Goal: Task Accomplishment & Management: Use online tool/utility

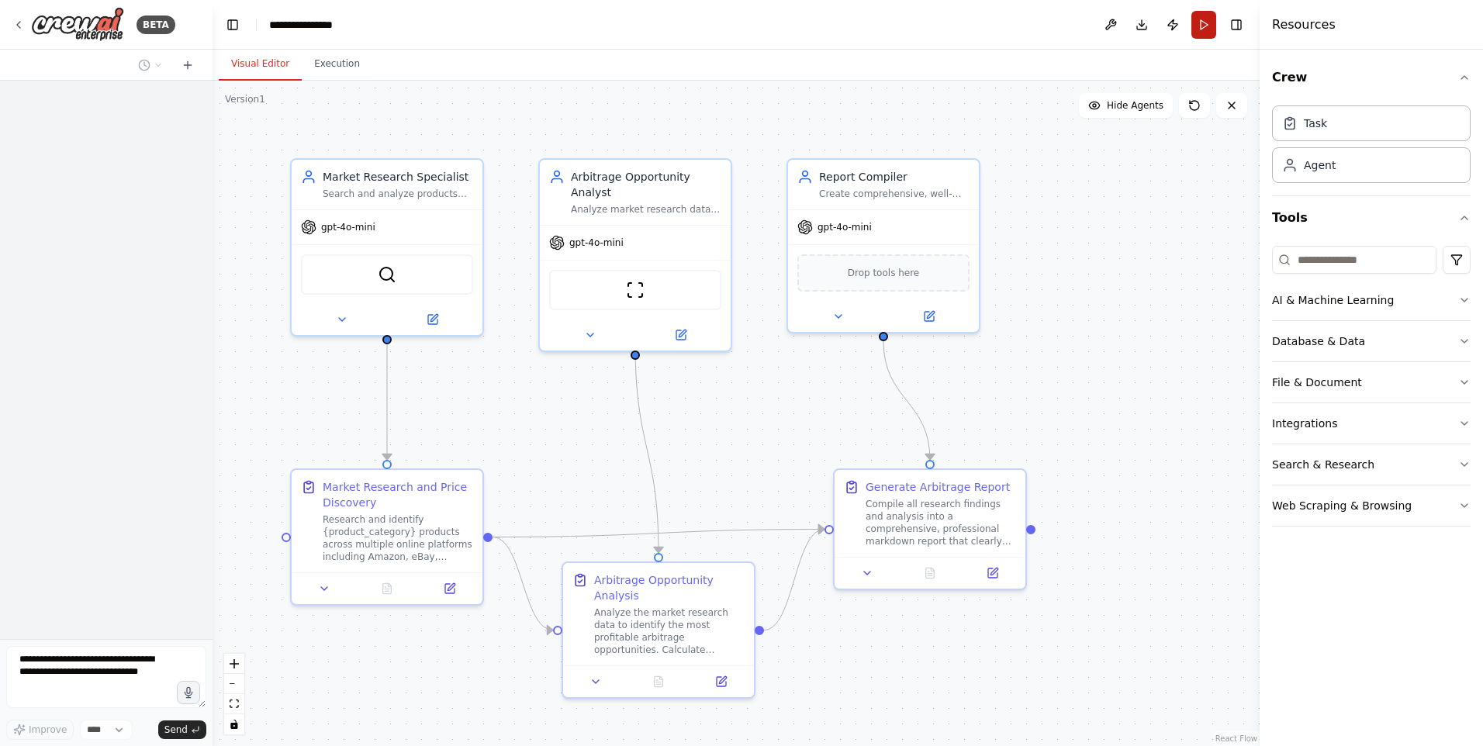
click at [1205, 27] on button "Run" at bounding box center [1204, 25] width 25 height 28
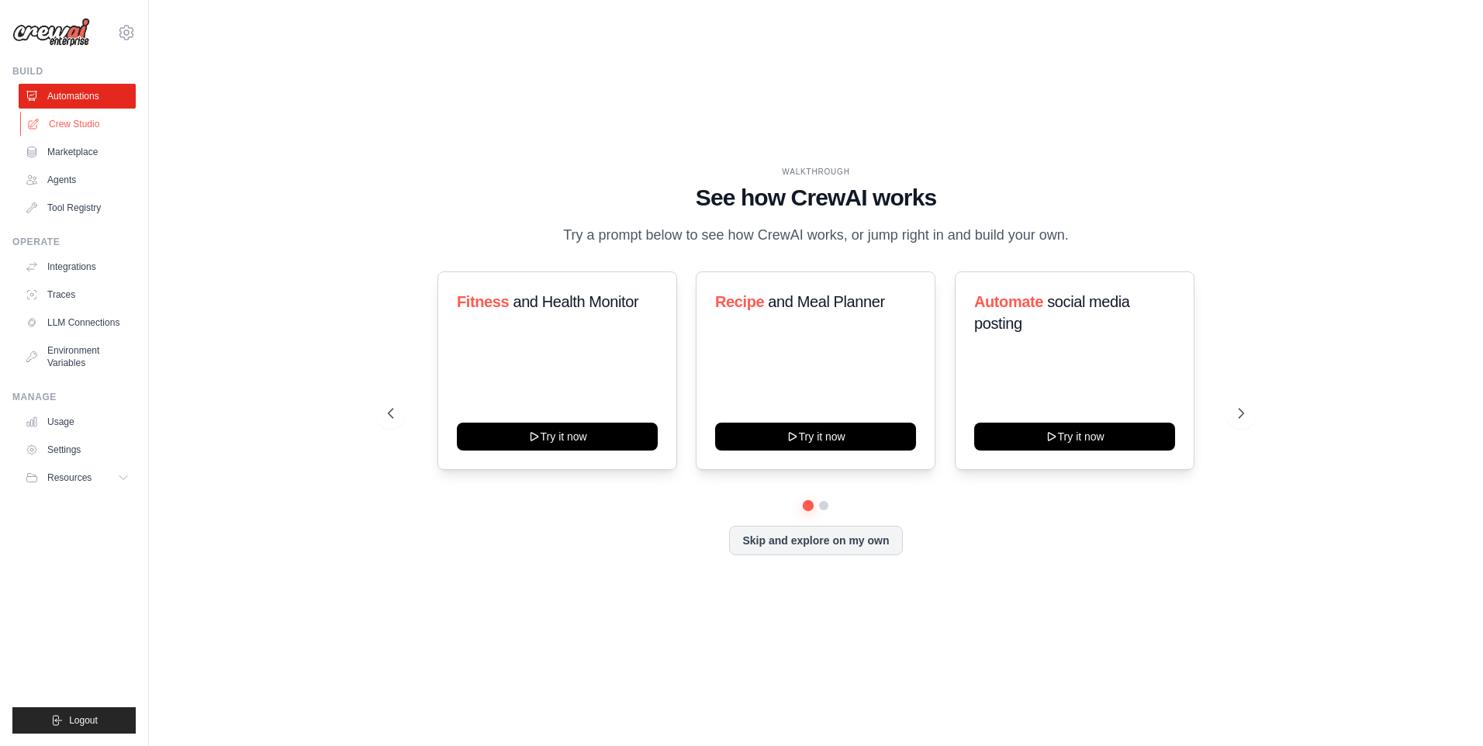
click at [71, 123] on link "Crew Studio" at bounding box center [78, 124] width 117 height 25
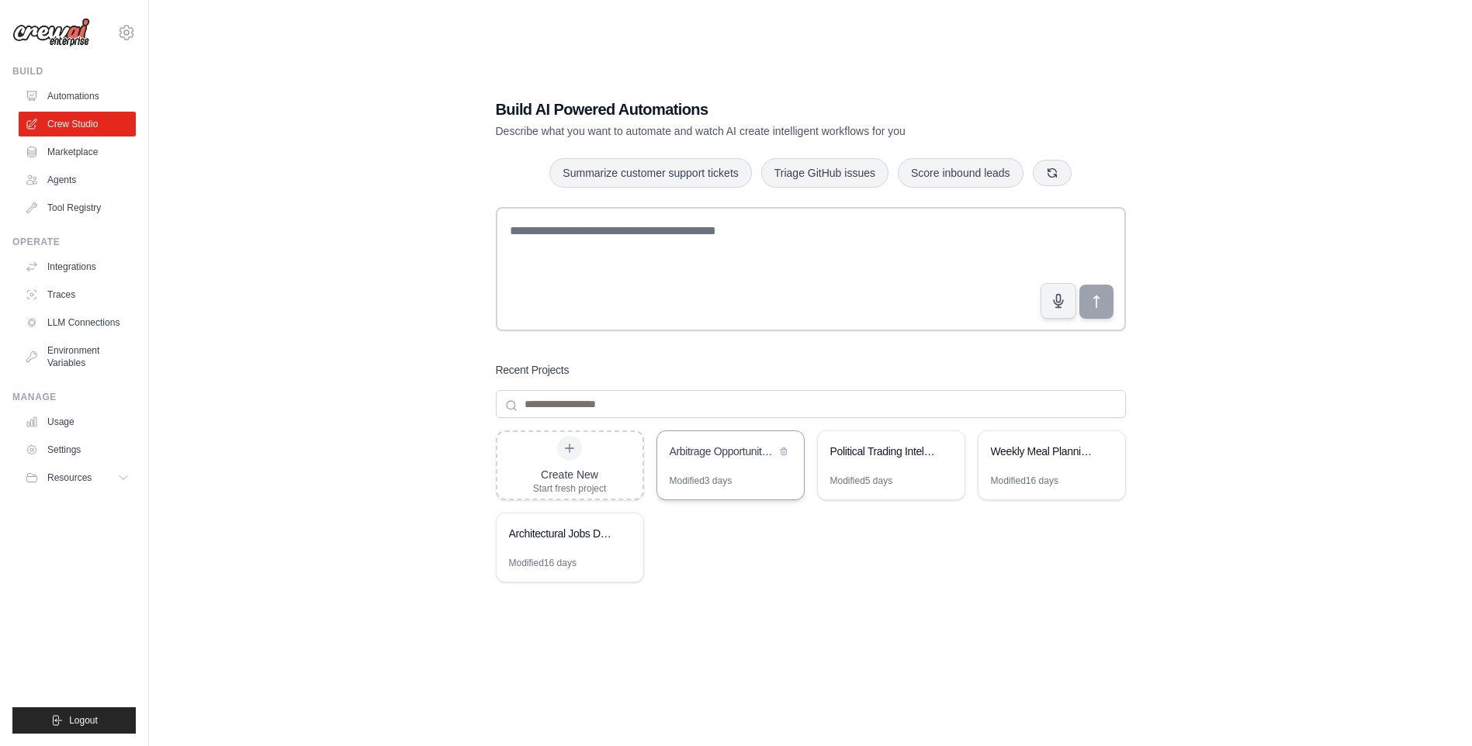
click at [702, 479] on div "Modified 3 days" at bounding box center [701, 481] width 63 height 12
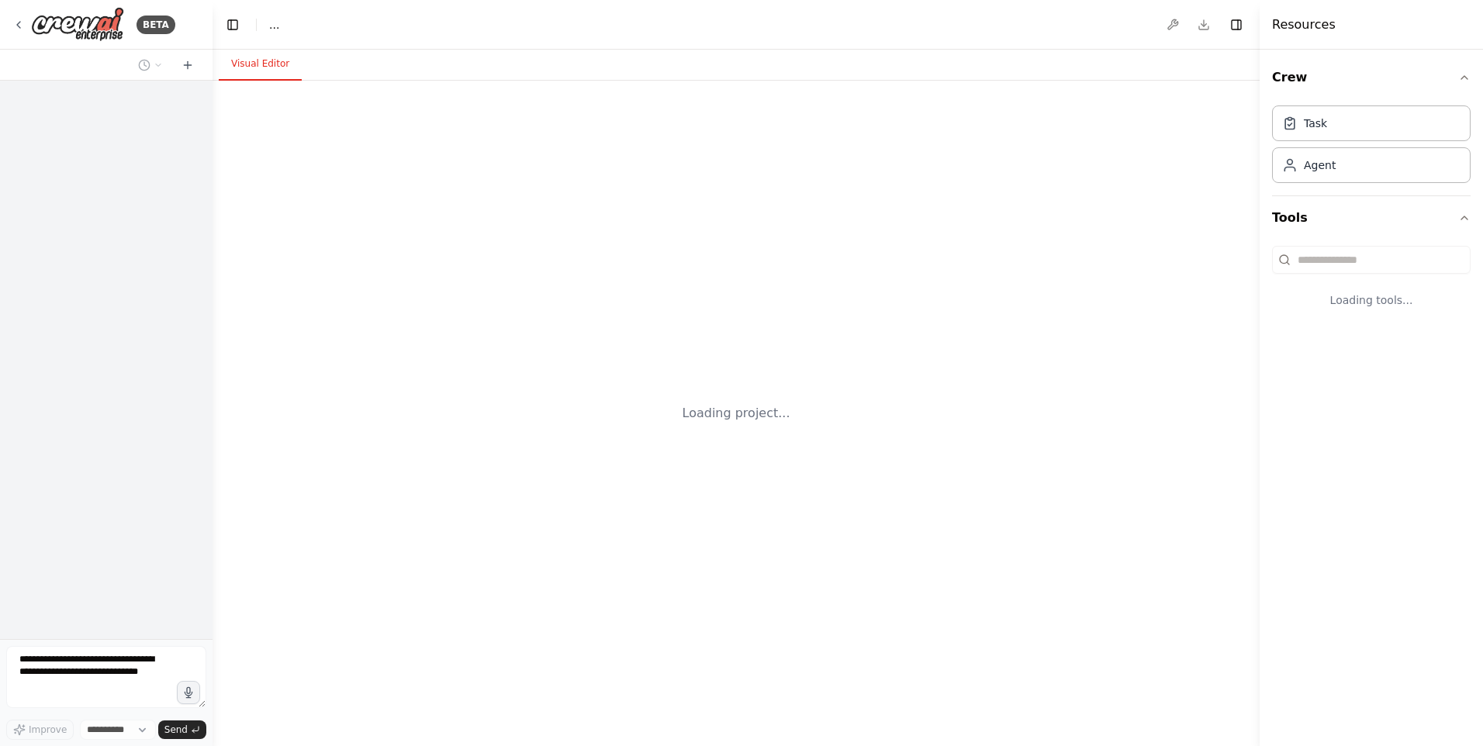
select select "****"
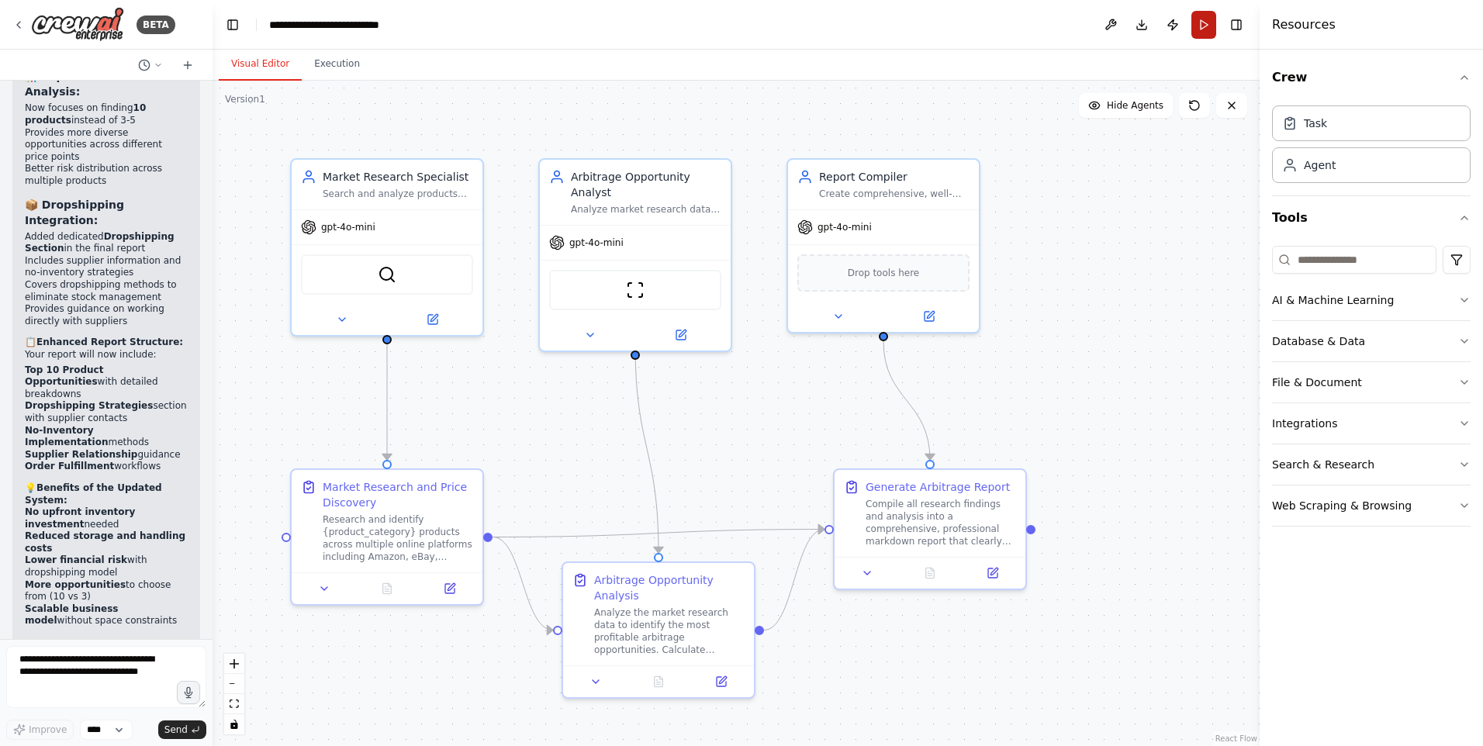
scroll to position [2982, 0]
click at [1200, 29] on button "Run" at bounding box center [1204, 25] width 25 height 28
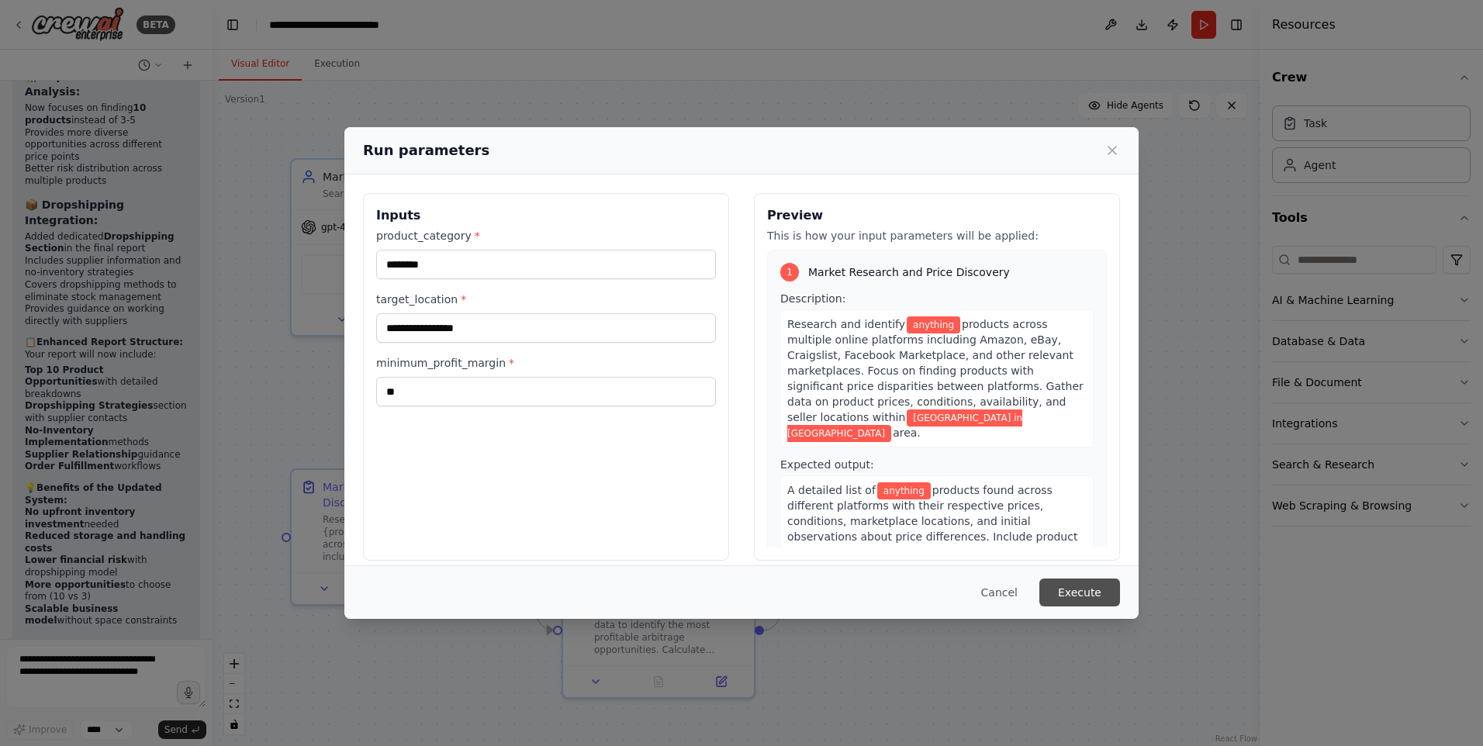
click at [1082, 584] on button "Execute" at bounding box center [1080, 593] width 81 height 28
